Goal: Check status: Check status

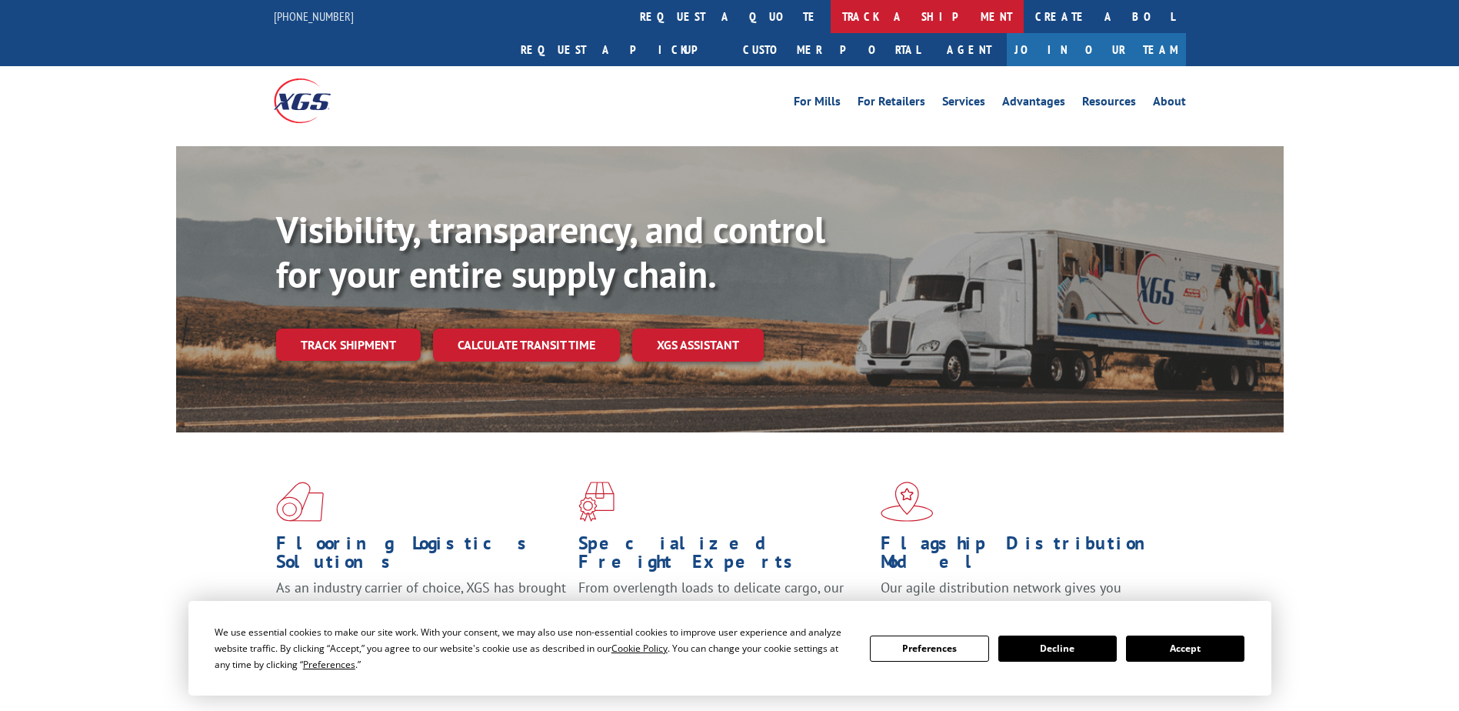
drag, startPoint x: 0, startPoint y: 0, endPoint x: 720, endPoint y: 12, distance: 720.0
click at [831, 12] on link "track a shipment" at bounding box center [927, 16] width 193 height 33
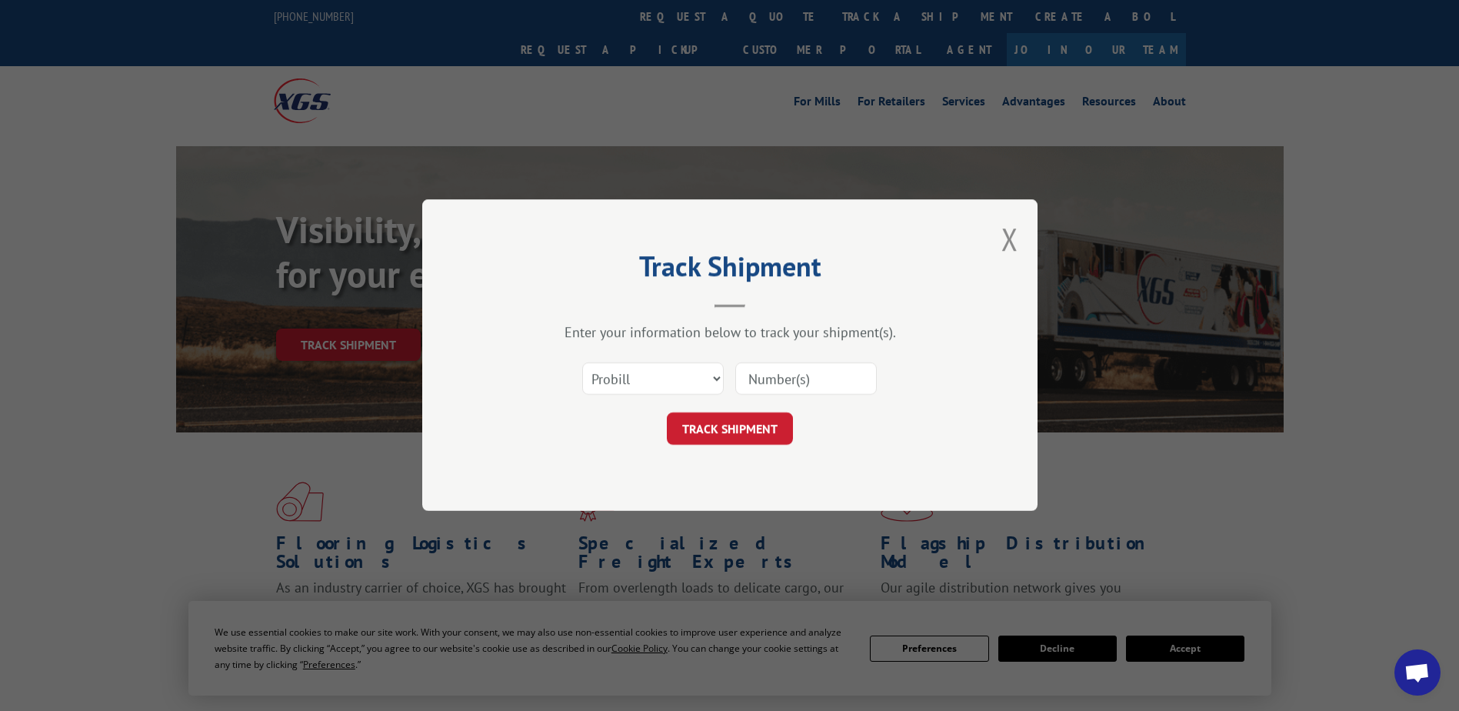
click at [784, 385] on input at bounding box center [806, 379] width 142 height 32
paste input "17326337"
type input "17326337"
click at [748, 433] on button "TRACK SHIPMENT" at bounding box center [730, 429] width 126 height 32
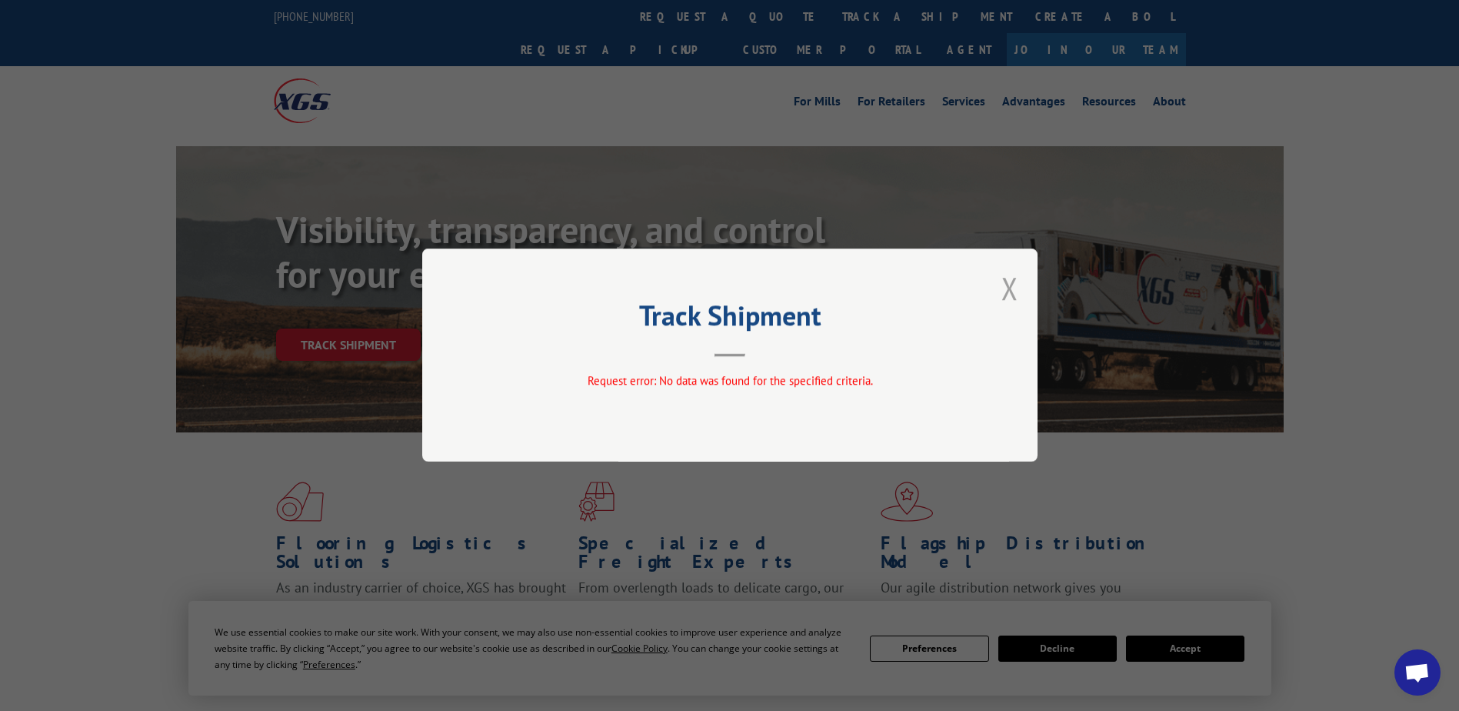
click at [1014, 292] on button "Close modal" at bounding box center [1009, 288] width 17 height 41
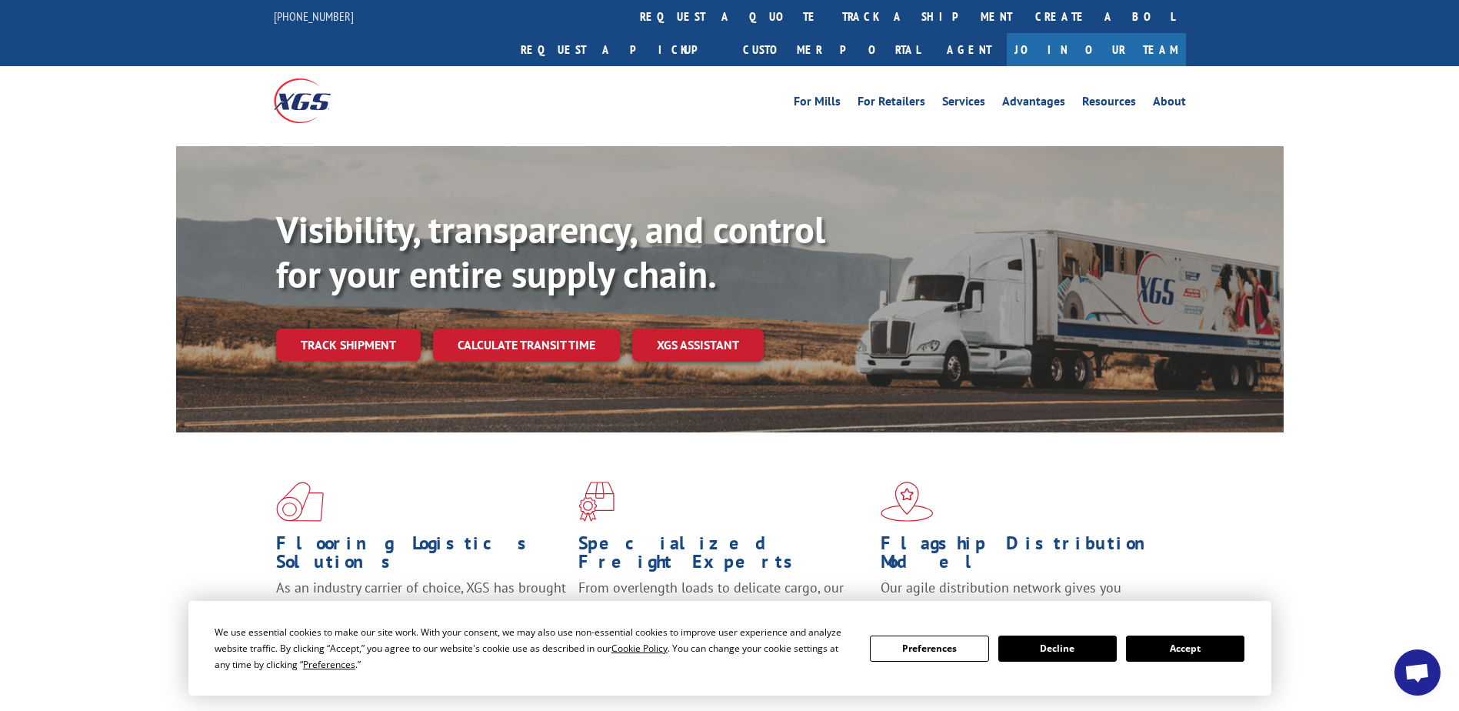
drag, startPoint x: 681, startPoint y: 9, endPoint x: 691, endPoint y: 26, distance: 20.1
click at [831, 10] on link "track a shipment" at bounding box center [927, 16] width 193 height 33
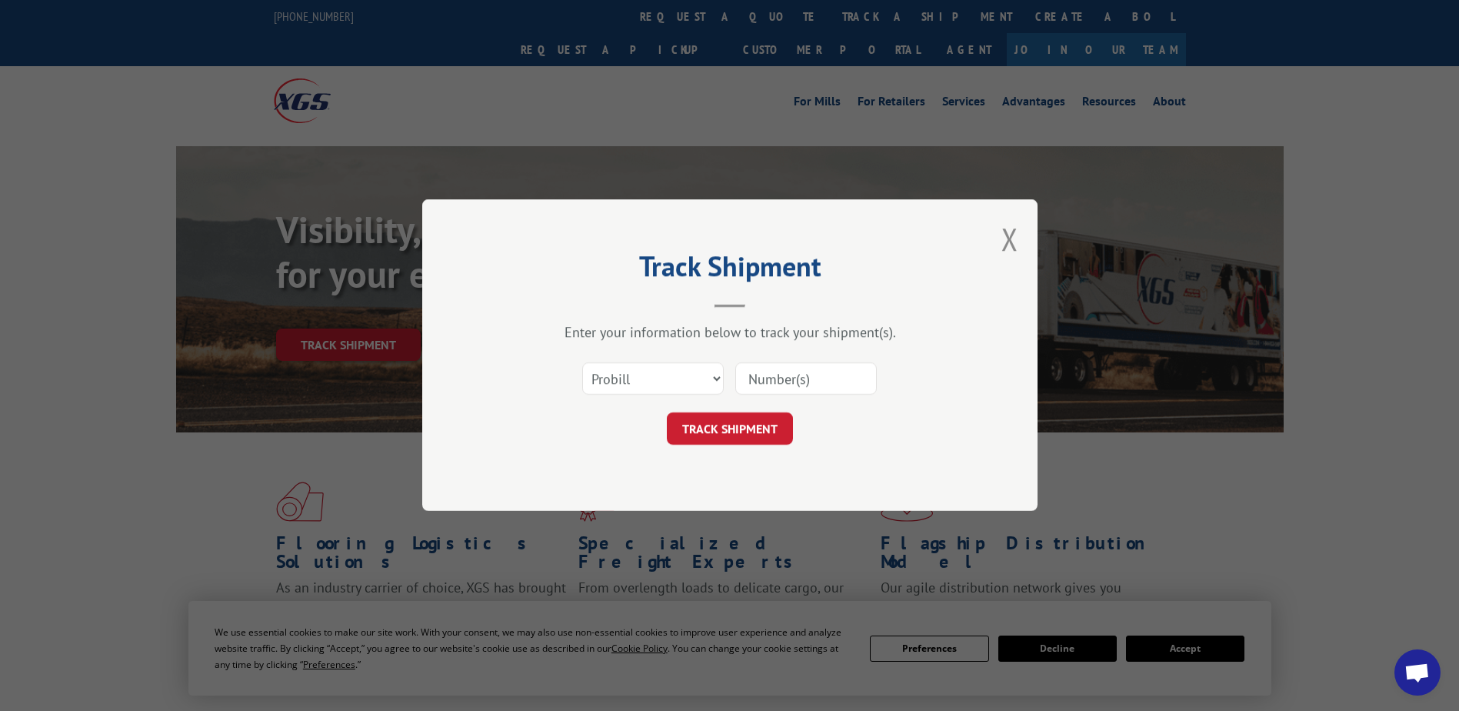
click at [786, 374] on input at bounding box center [806, 379] width 142 height 32
paste input "17326337"
type input "17326337"
click at [741, 426] on button "TRACK SHIPMENT" at bounding box center [730, 429] width 126 height 32
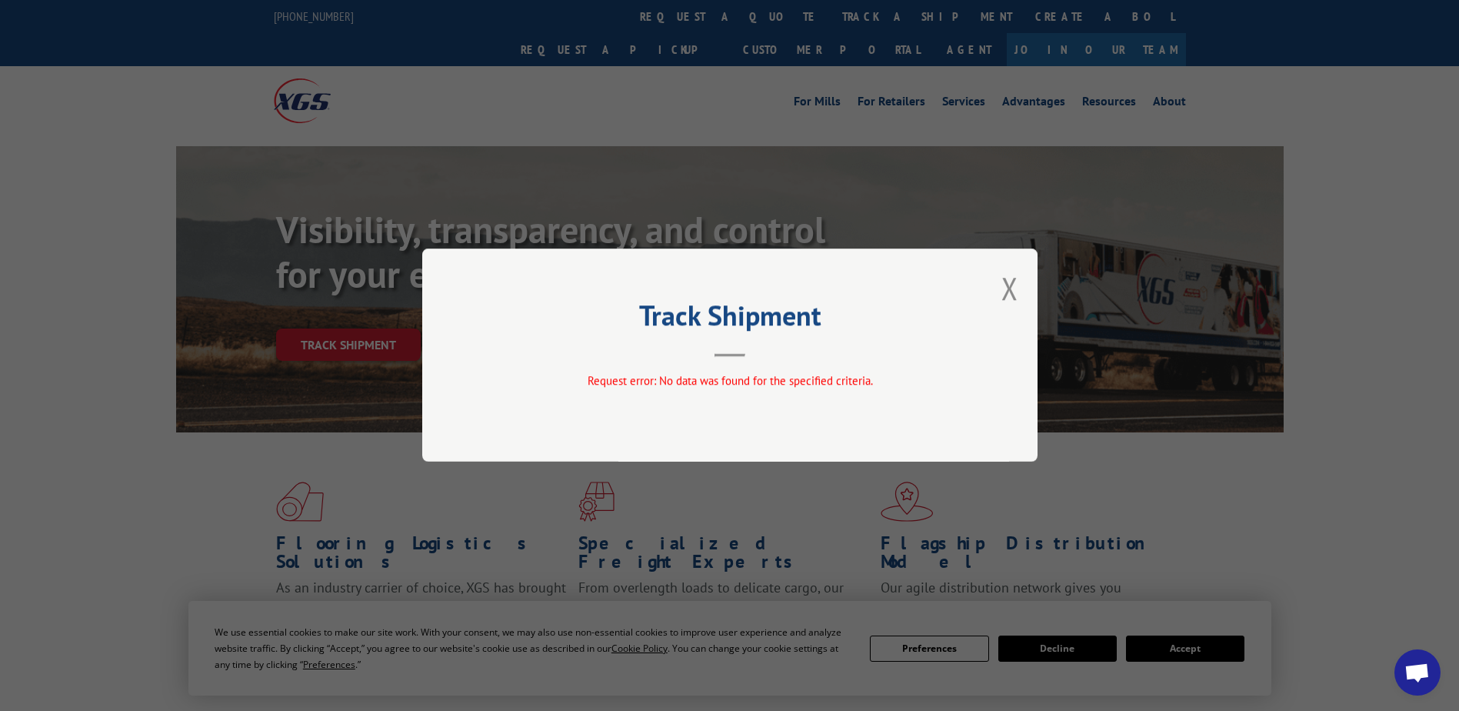
click at [1018, 282] on button "Close modal" at bounding box center [1009, 288] width 17 height 41
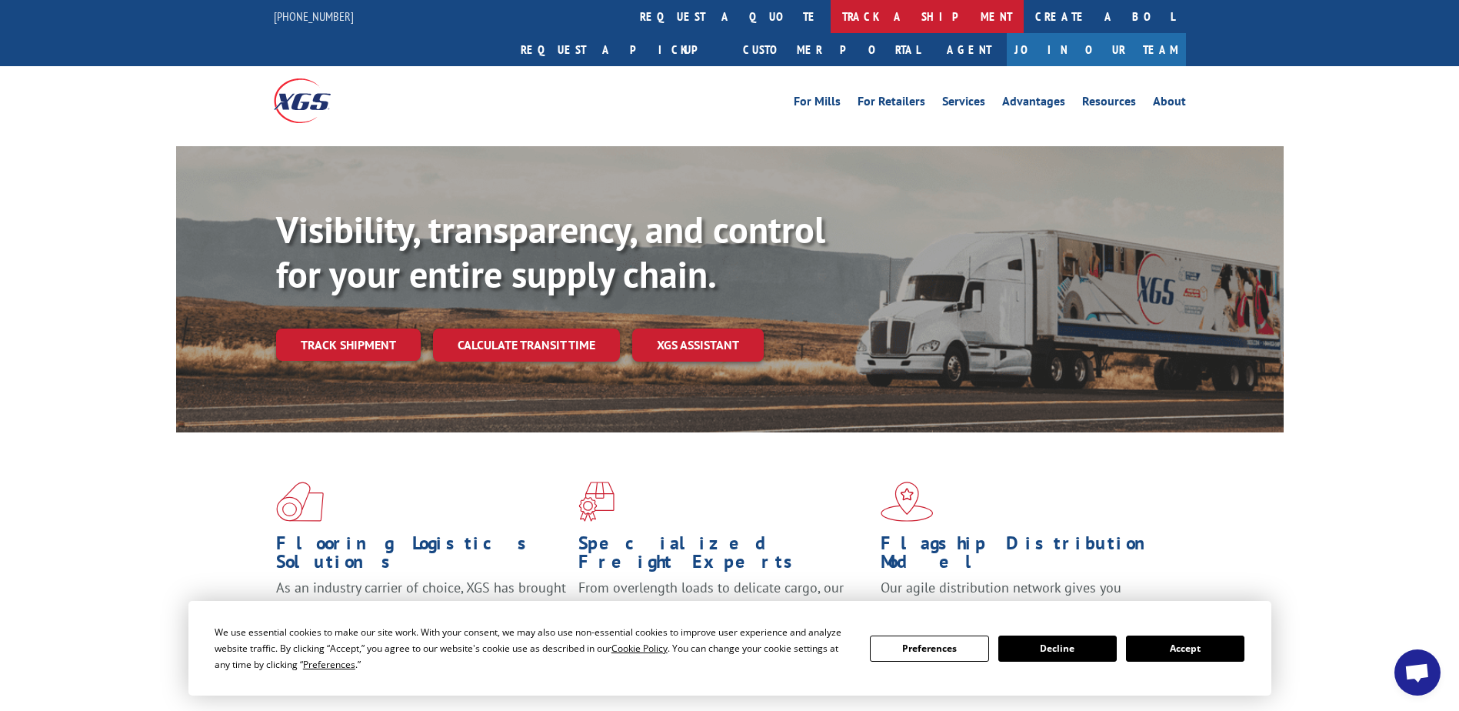
click at [831, 25] on link "track a shipment" at bounding box center [927, 16] width 193 height 33
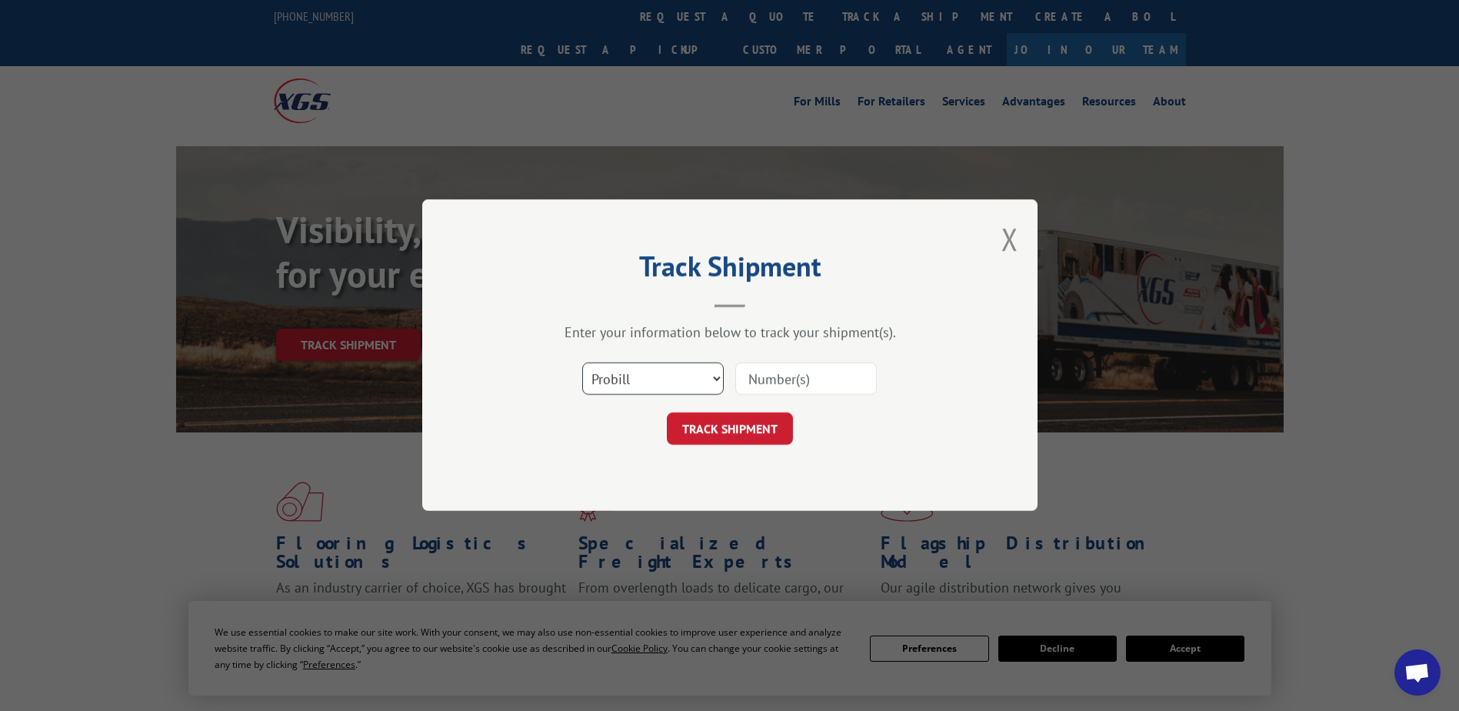
click at [672, 393] on select "Select category... Probill BOL PO" at bounding box center [653, 379] width 142 height 32
select select "po"
click at [582, 363] on select "Select category... Probill BOL PO" at bounding box center [653, 379] width 142 height 32
click at [794, 390] on input at bounding box center [806, 379] width 142 height 32
paste input "24512773"
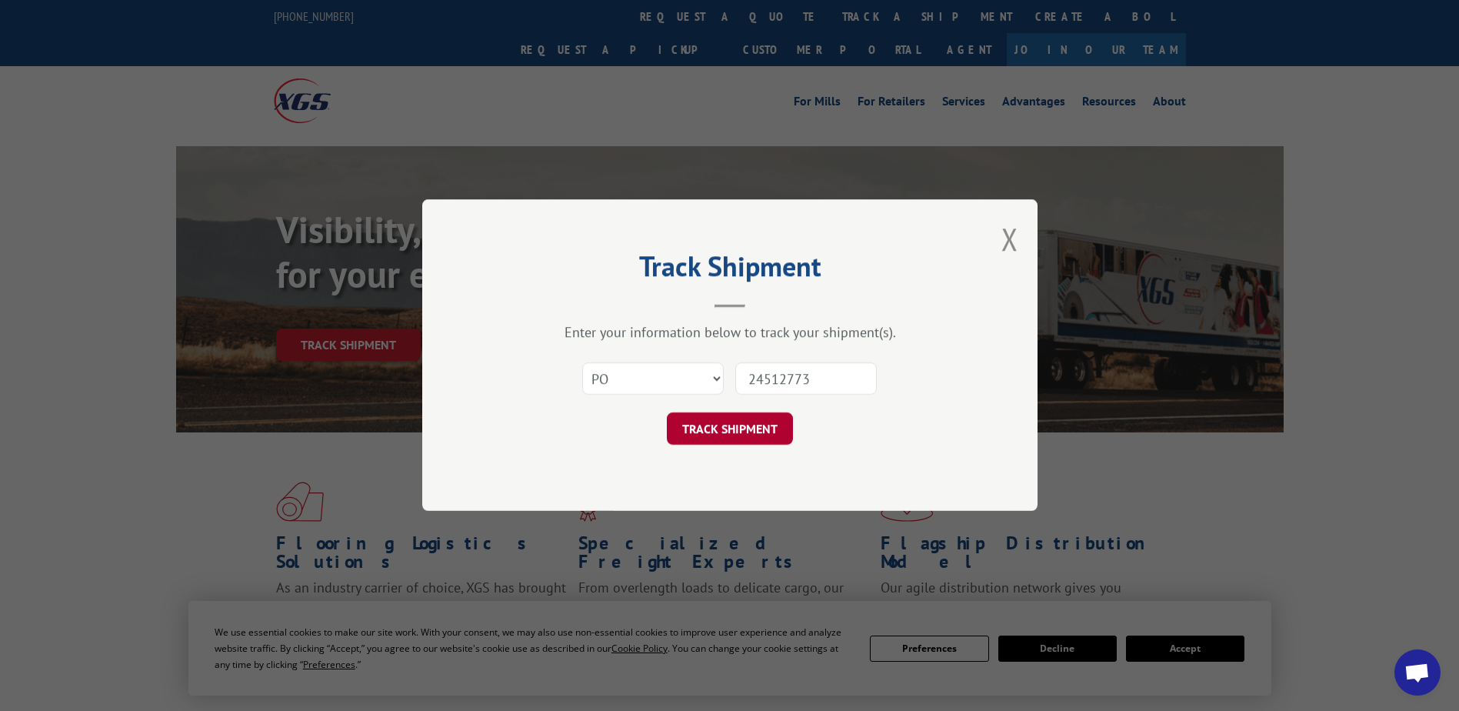
type input "24512773"
click at [761, 433] on button "TRACK SHIPMENT" at bounding box center [730, 429] width 126 height 32
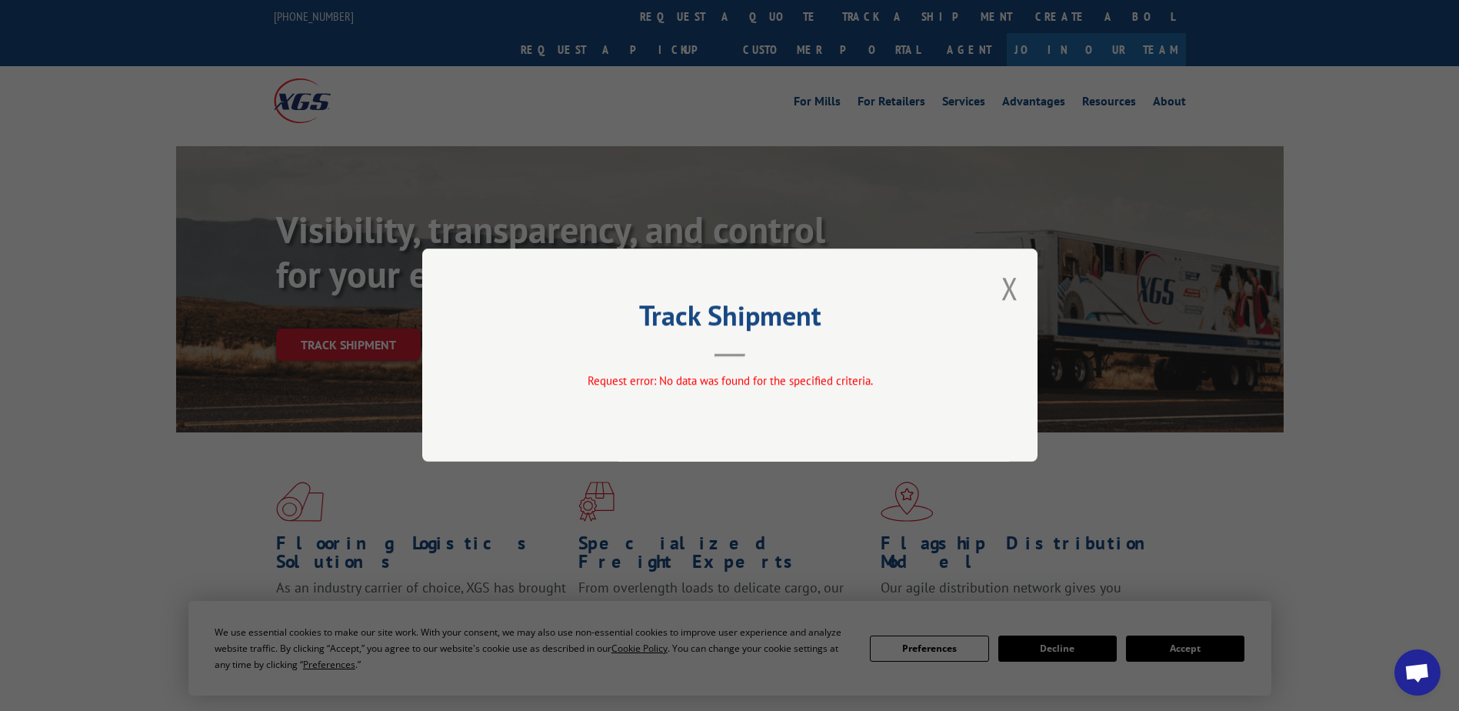
click at [1019, 290] on div "Track Shipment Request error: No data was found for the specified criteria." at bounding box center [729, 354] width 615 height 213
drag, startPoint x: 1014, startPoint y: 289, endPoint x: 994, endPoint y: 292, distance: 20.2
click at [1014, 288] on button "Close modal" at bounding box center [1009, 288] width 17 height 41
